Goal: Task Accomplishment & Management: Manage account settings

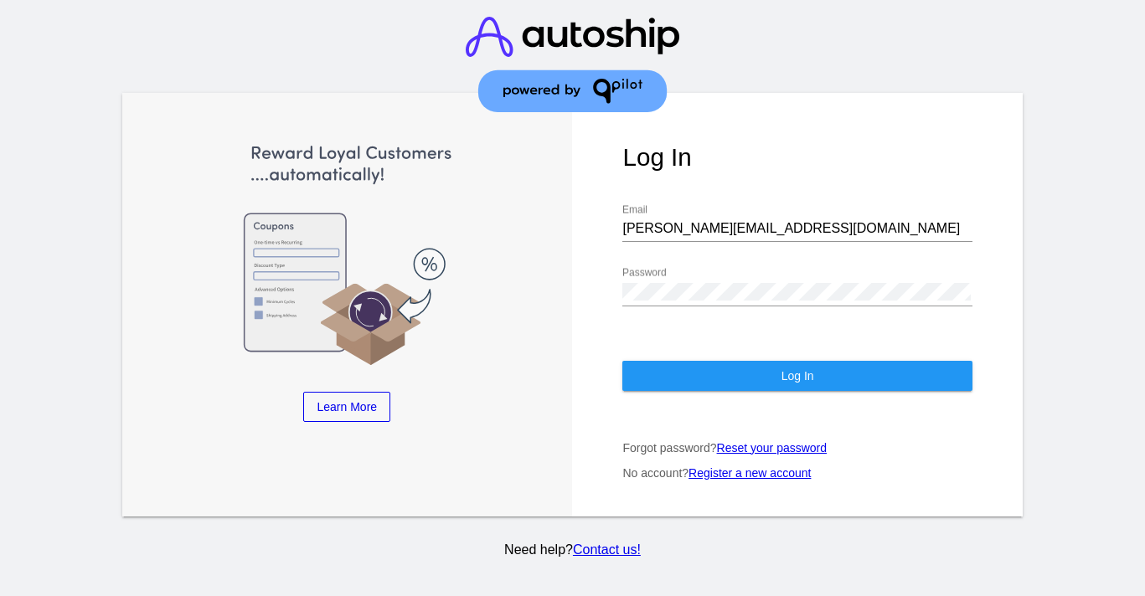
click at [660, 391] on button "Log In" at bounding box center [796, 376] width 349 height 30
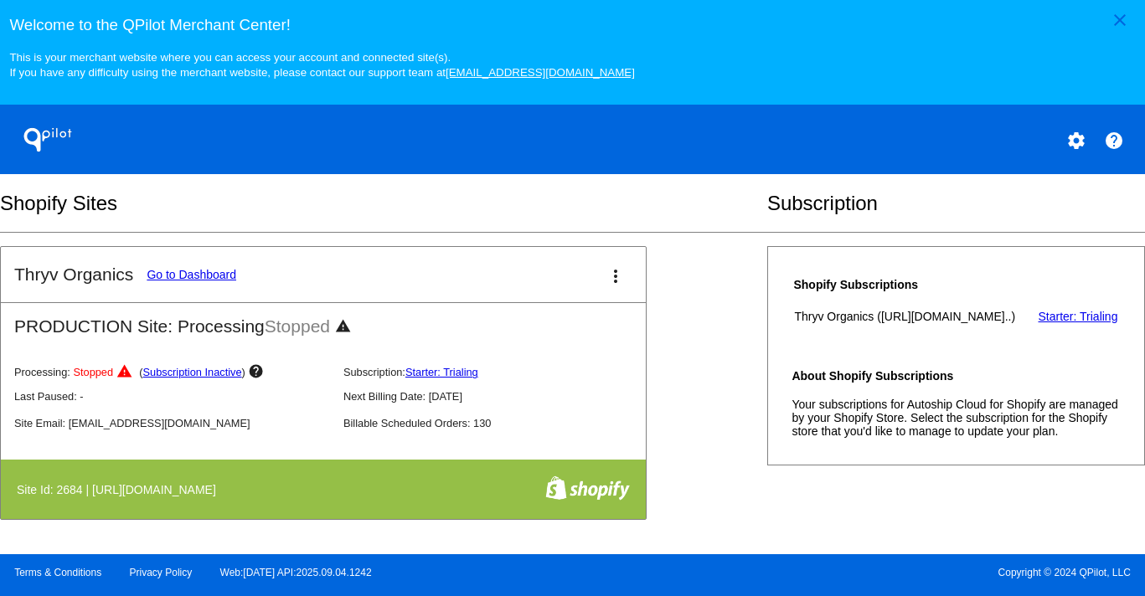
scroll to position [689, 0]
click at [1069, 151] on mat-icon "settings" at bounding box center [1076, 141] width 20 height 20
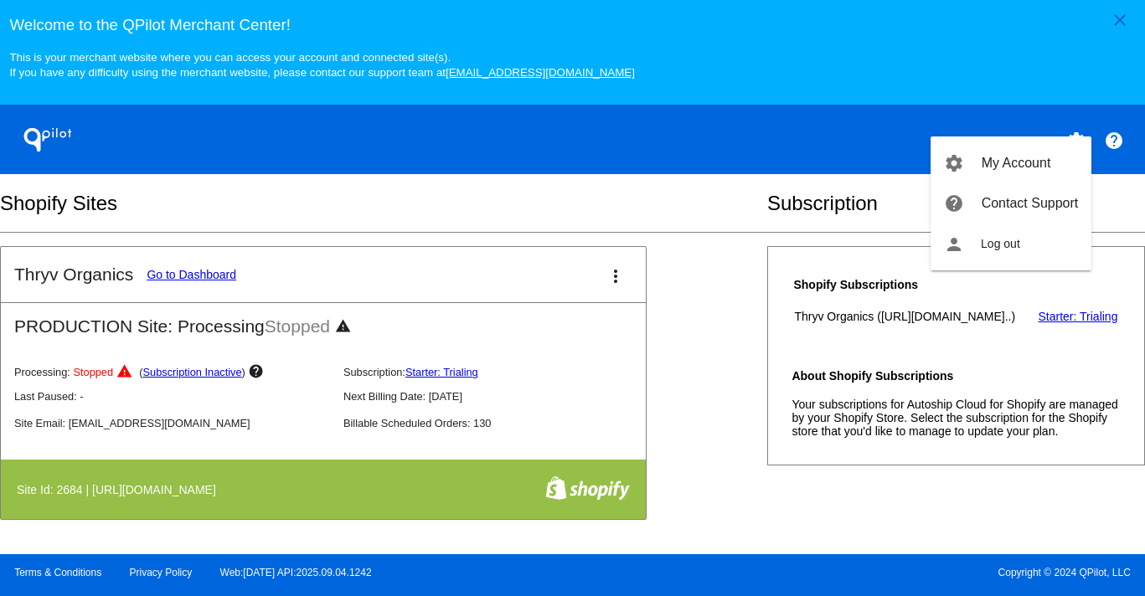
click at [757, 214] on div at bounding box center [572, 298] width 1145 height 596
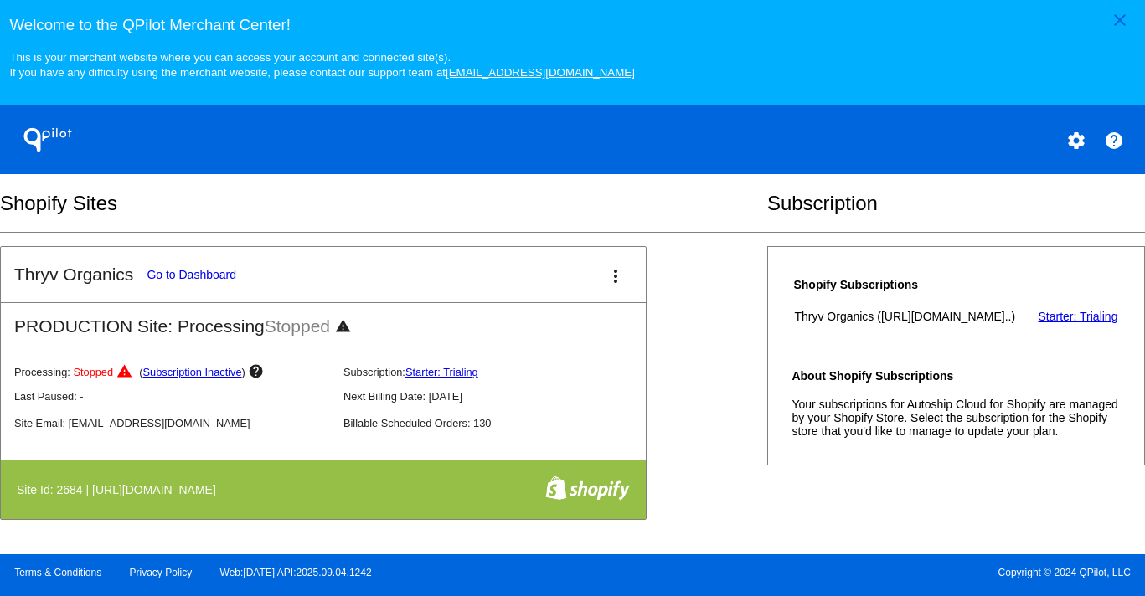
scroll to position [719, 0]
click at [194, 268] on link "Go to Dashboard" at bounding box center [192, 274] width 90 height 13
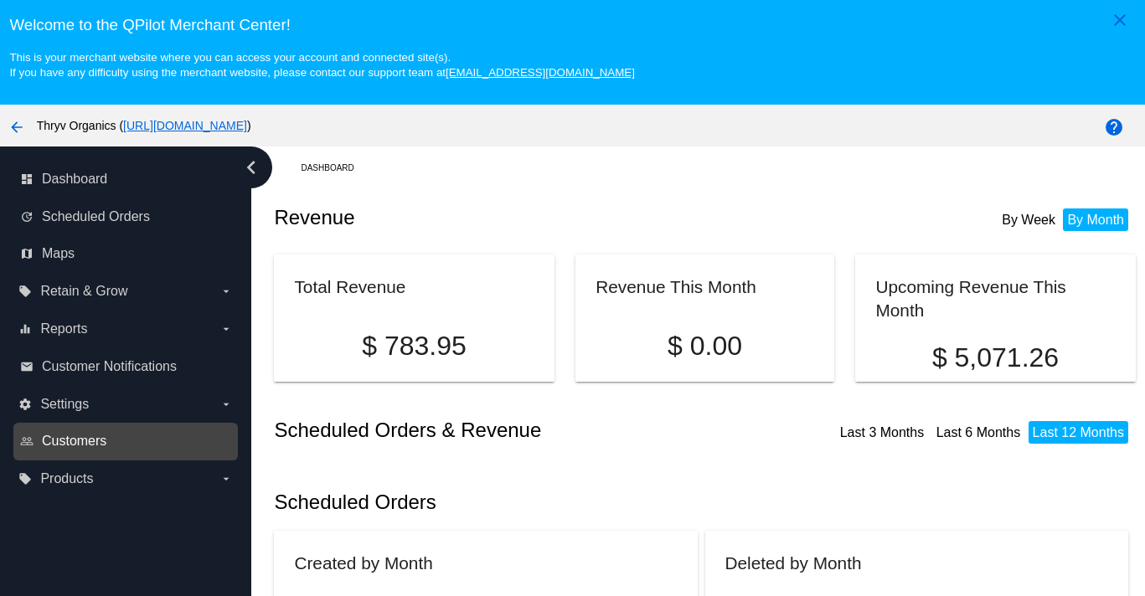
click at [53, 449] on span "Customers" at bounding box center [74, 441] width 65 height 15
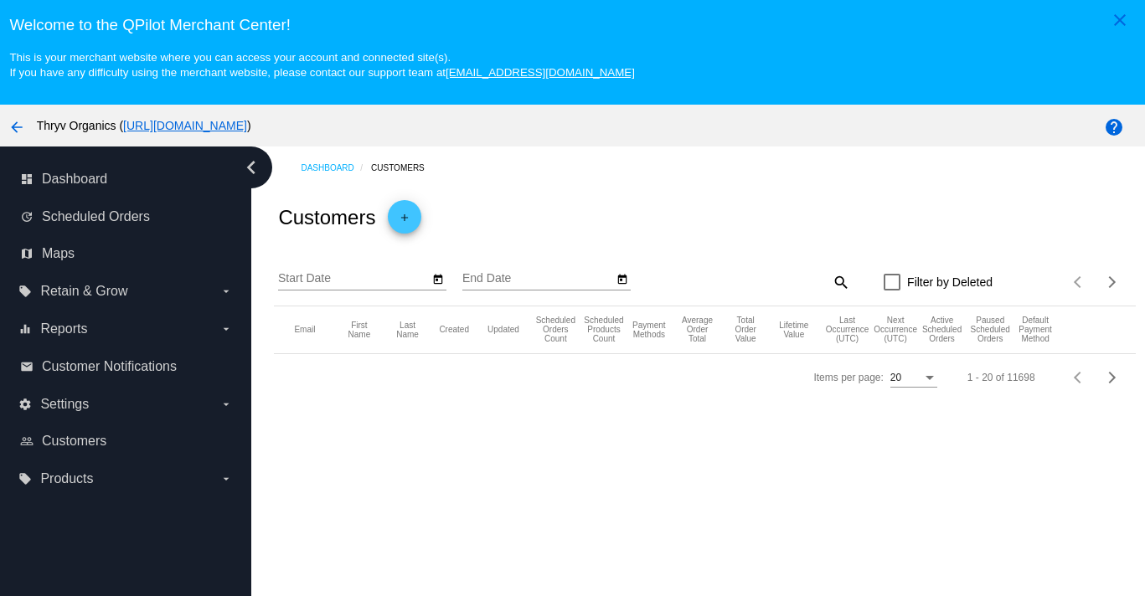
click at [837, 295] on mat-icon "search" at bounding box center [840, 282] width 20 height 26
click at [756, 286] on input "Search" at bounding box center [743, 278] width 214 height 13
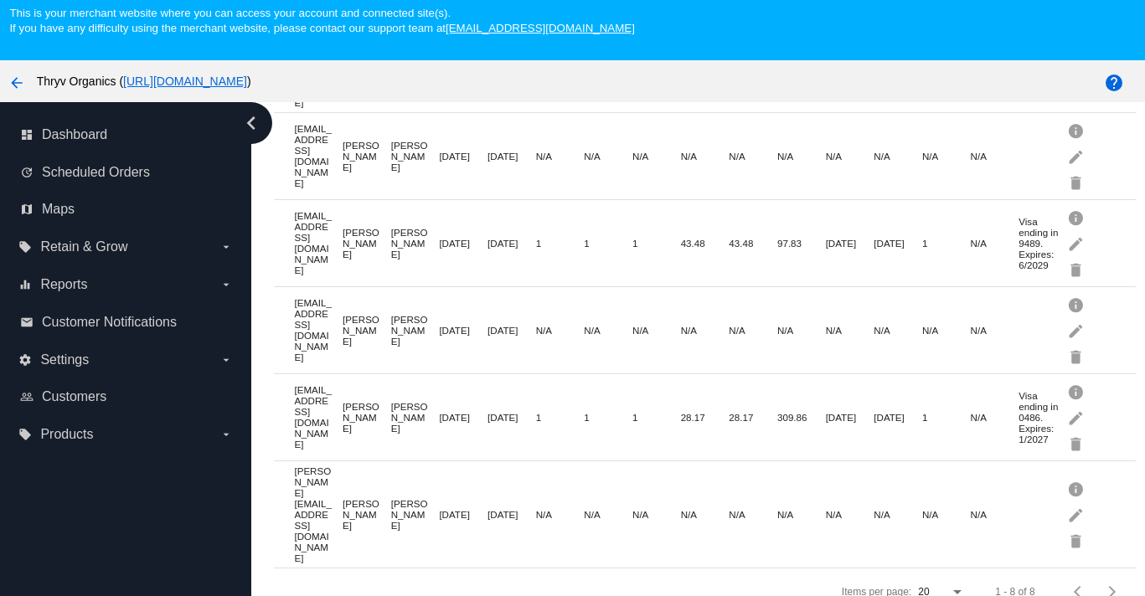
scroll to position [48, 0]
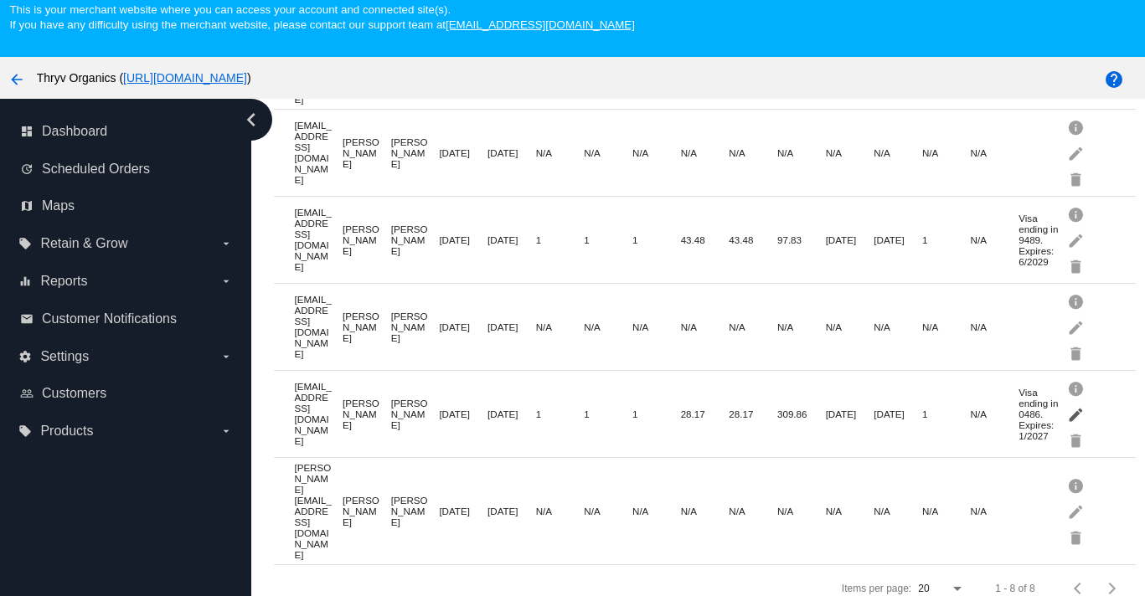
type input "[PERSON_NAME]"
click at [1076, 427] on mat-icon "edit" at bounding box center [1077, 414] width 20 height 26
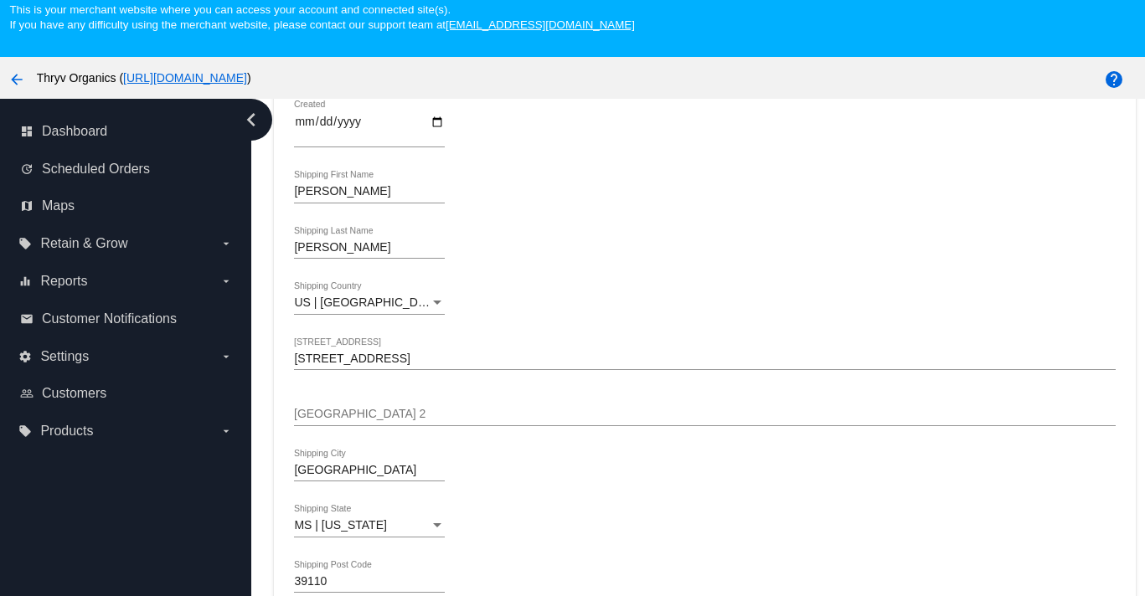
scroll to position [347, 0]
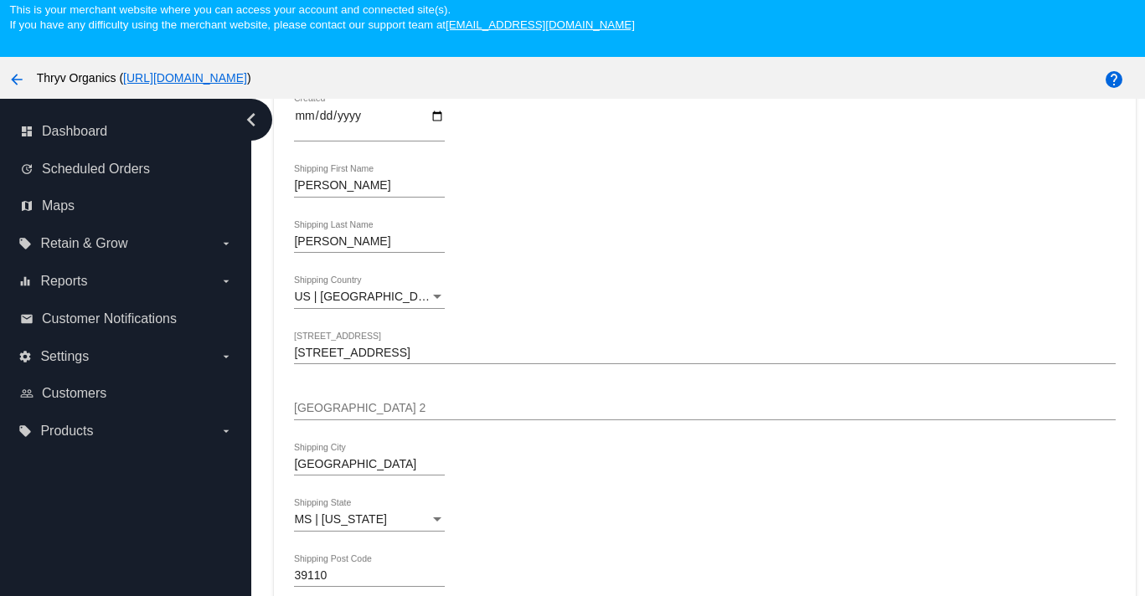
click at [361, 360] on input "[STREET_ADDRESS]" at bounding box center [704, 353] width 821 height 13
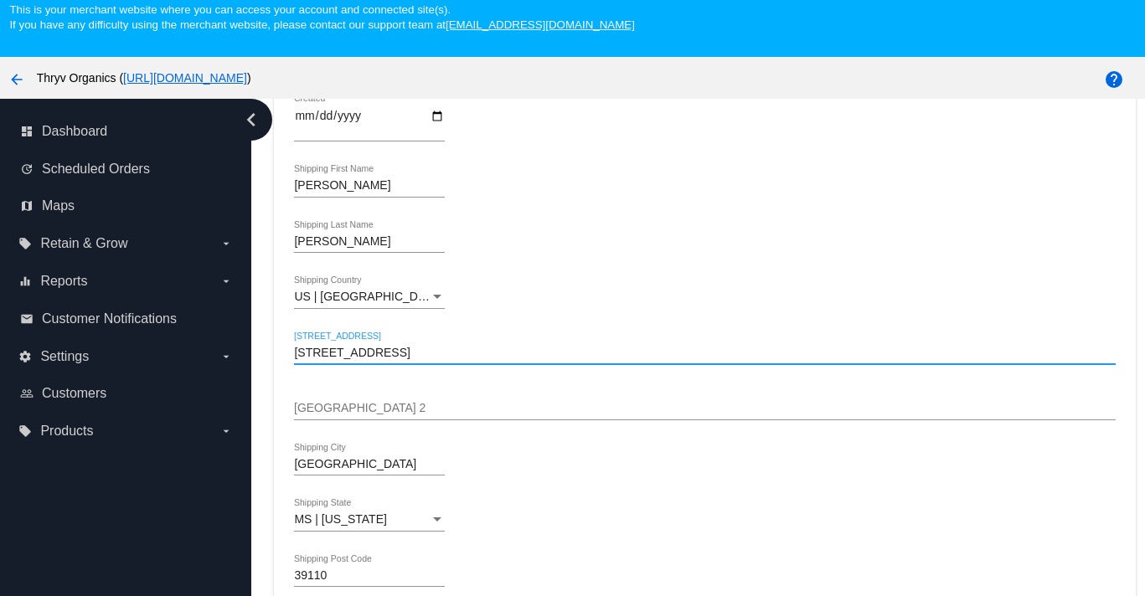
click at [361, 360] on input "[STREET_ADDRESS]" at bounding box center [704, 353] width 821 height 13
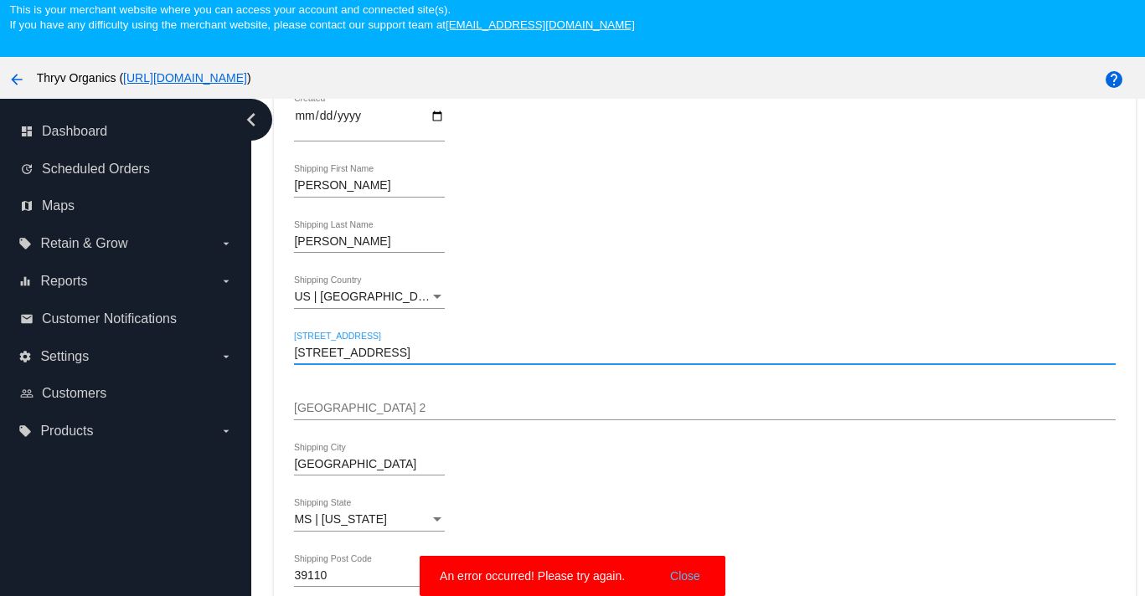
type input "[STREET_ADDRESS]"
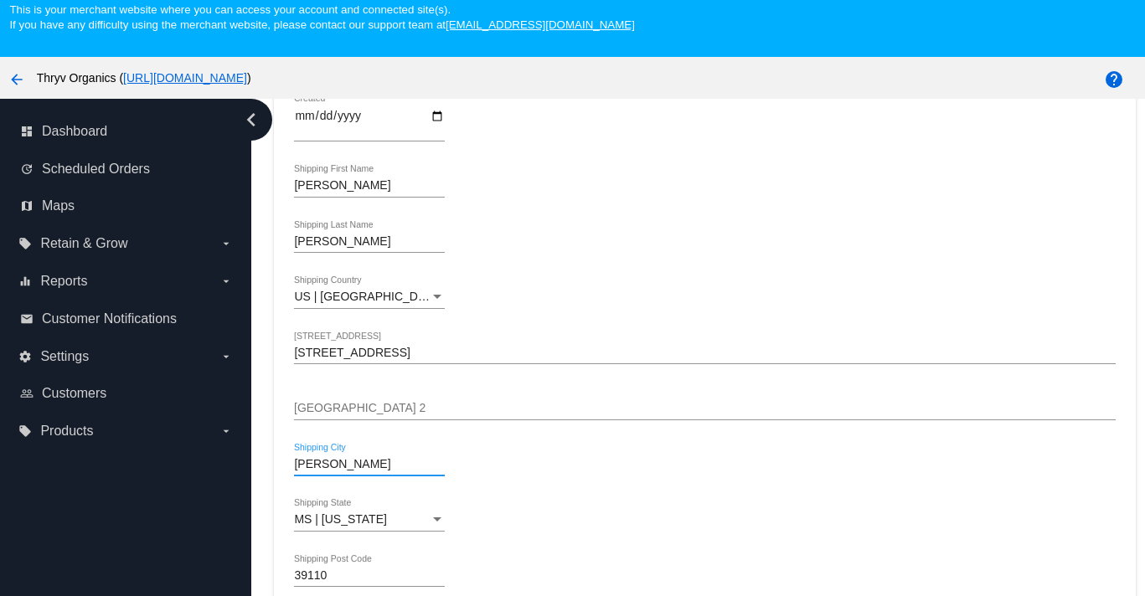
type input "[PERSON_NAME]"
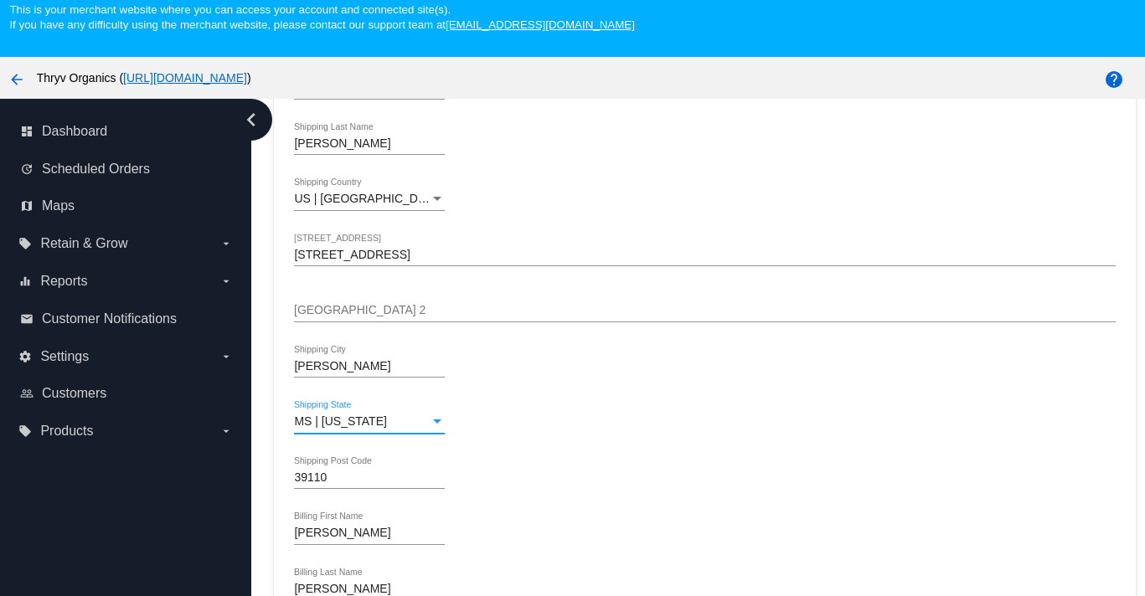
scroll to position [475, 0]
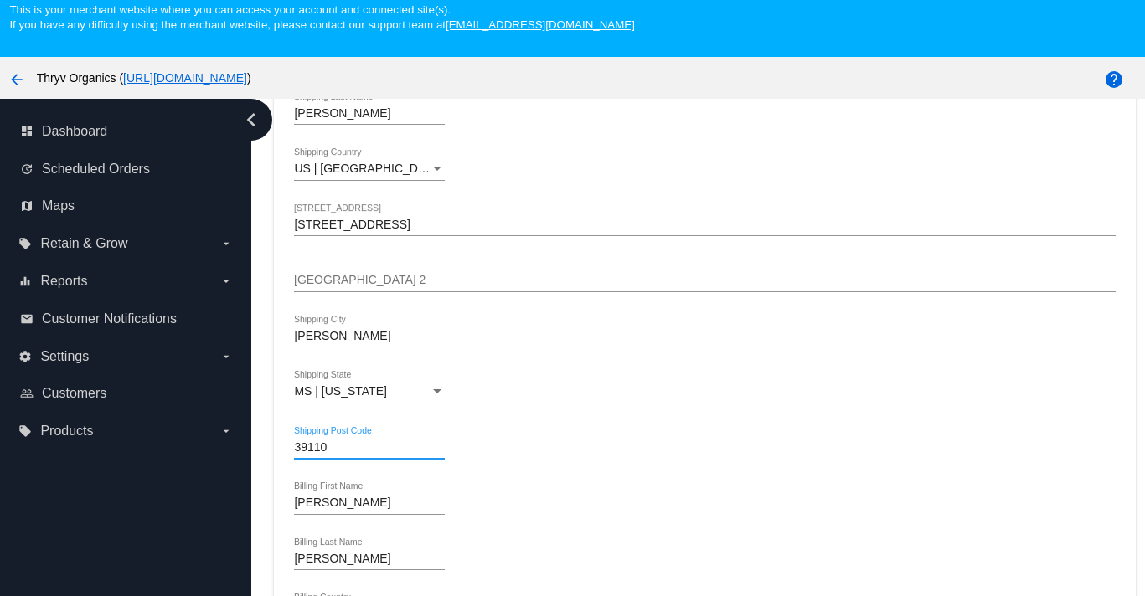
click at [350, 455] on input "39110" at bounding box center [369, 447] width 151 height 13
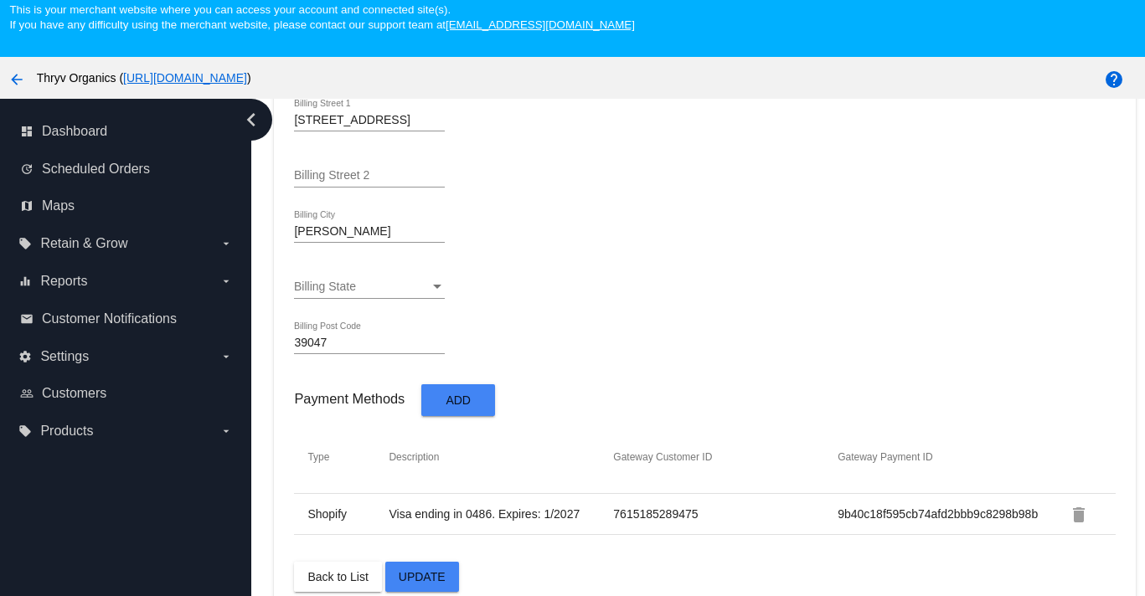
scroll to position [1047, 0]
type input "39047"
click at [444, 576] on button "Update" at bounding box center [422, 577] width 74 height 30
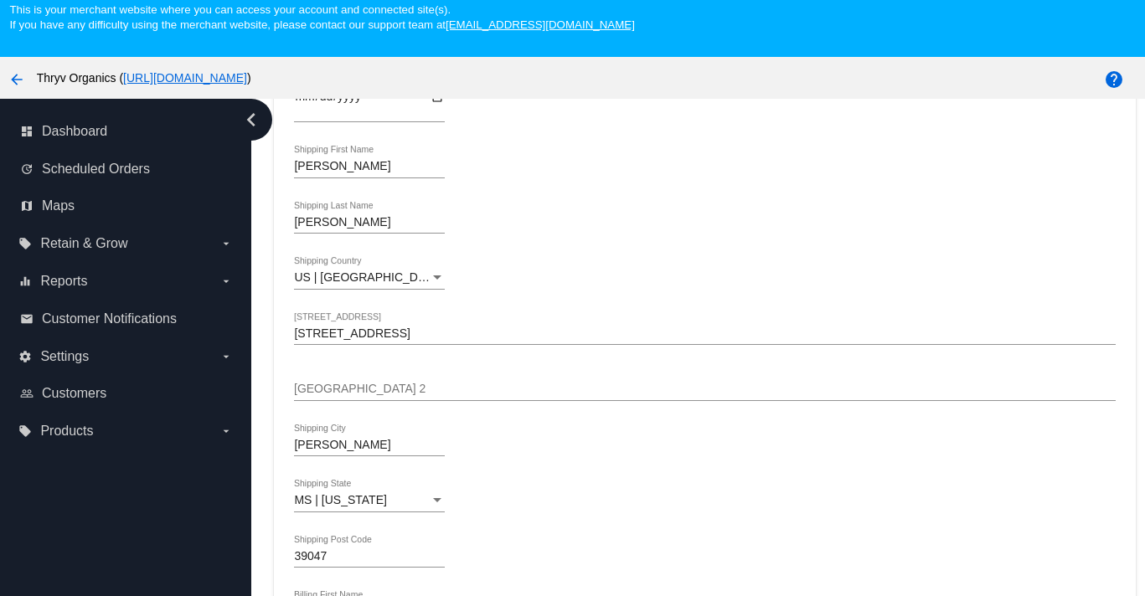
scroll to position [222, 0]
